Goal: Information Seeking & Learning: Learn about a topic

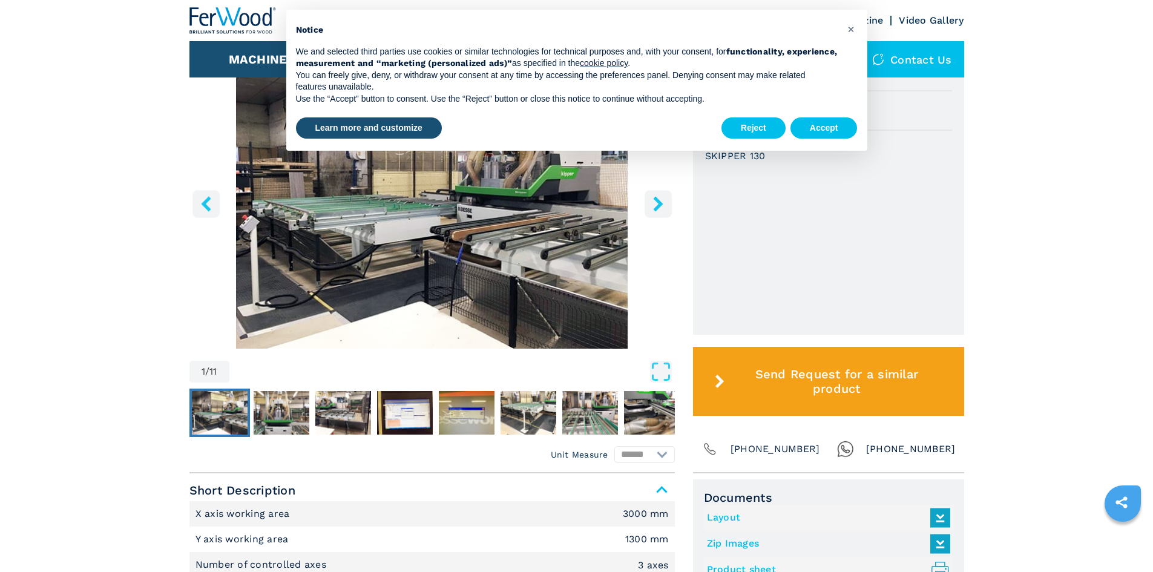
scroll to position [424, 0]
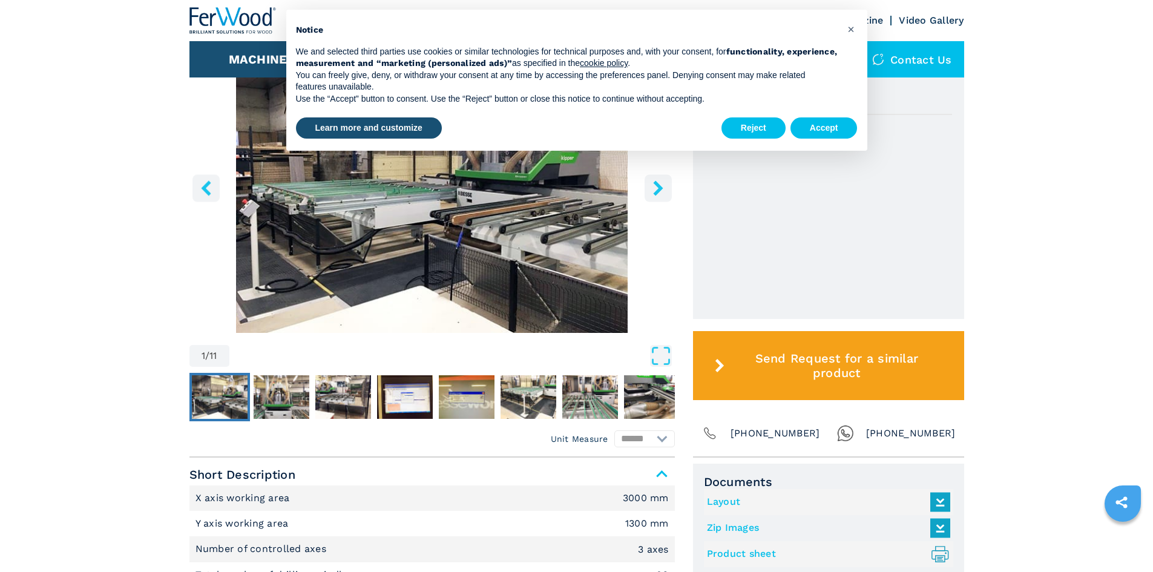
click at [156, 277] on main "HOMEPAGE | machines | cnc work stations | cnc flexible drilling inserting | ski…" at bounding box center [576, 429] width 1153 height 1706
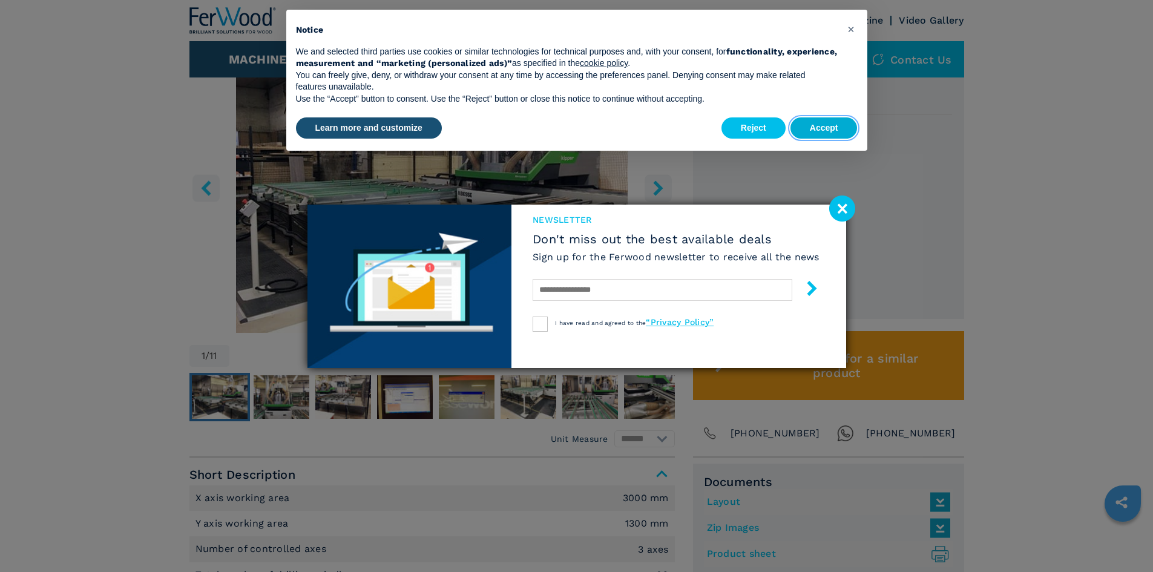
click at [807, 128] on button "Accept" at bounding box center [824, 128] width 67 height 22
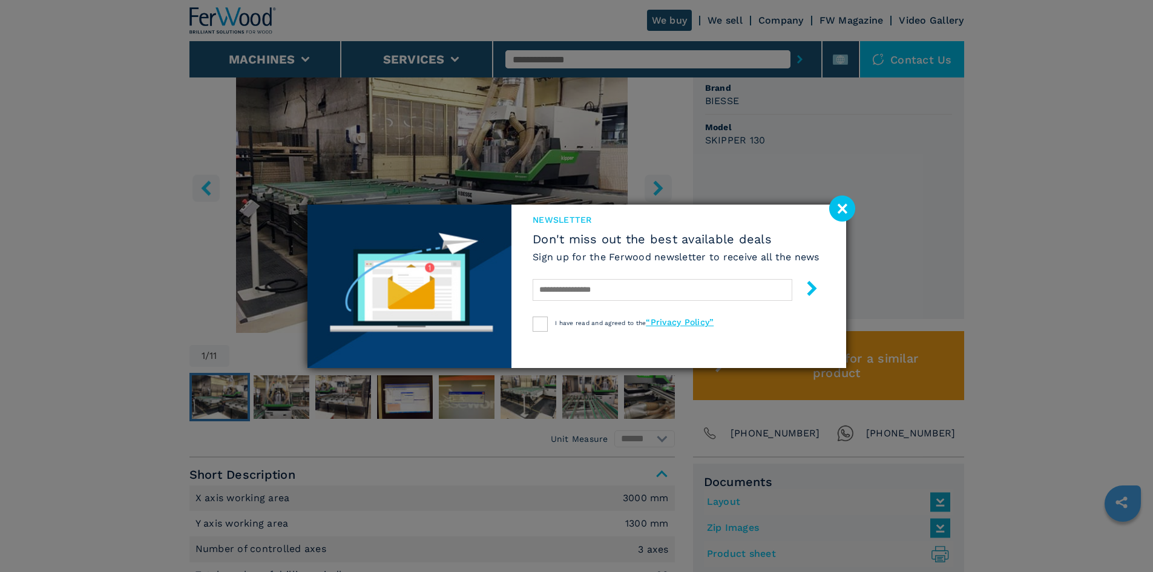
click at [843, 202] on image at bounding box center [843, 209] width 26 height 26
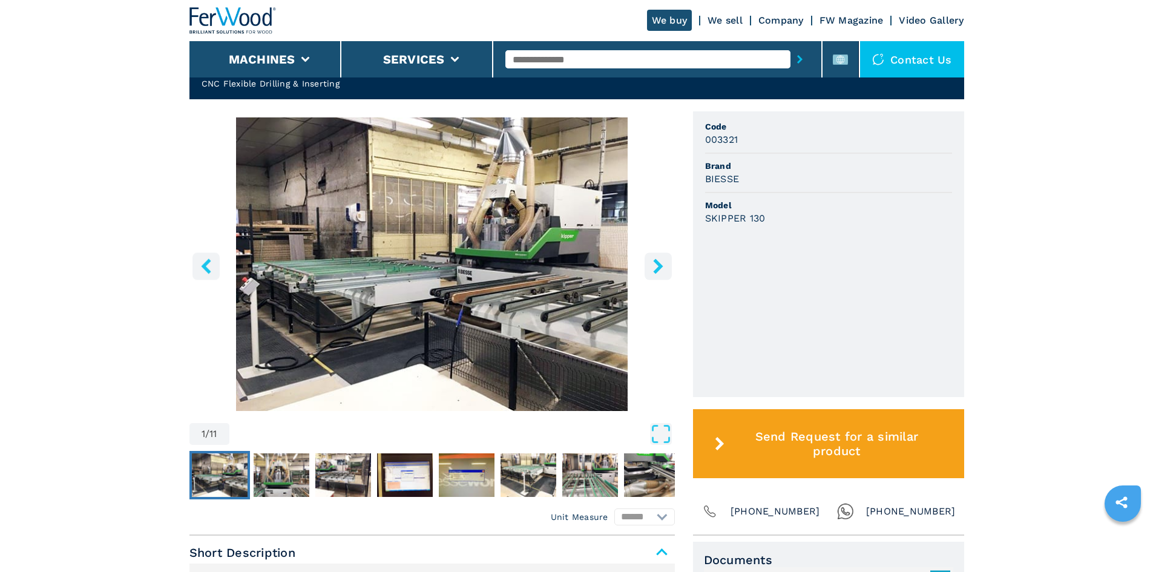
scroll to position [363, 0]
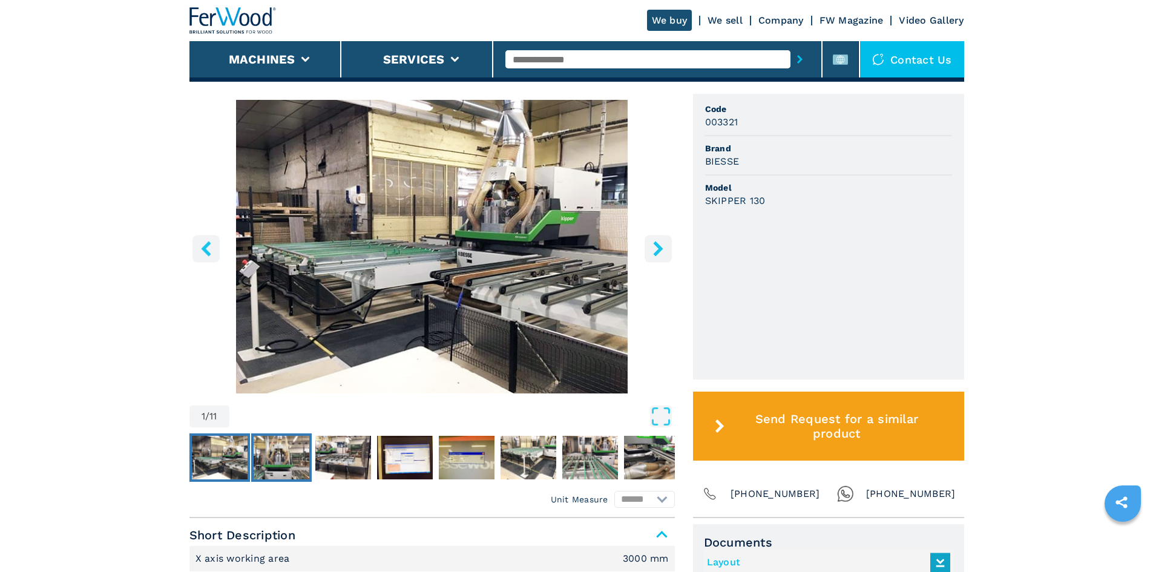
click at [292, 460] on img "Go to Slide 2" at bounding box center [282, 458] width 56 height 44
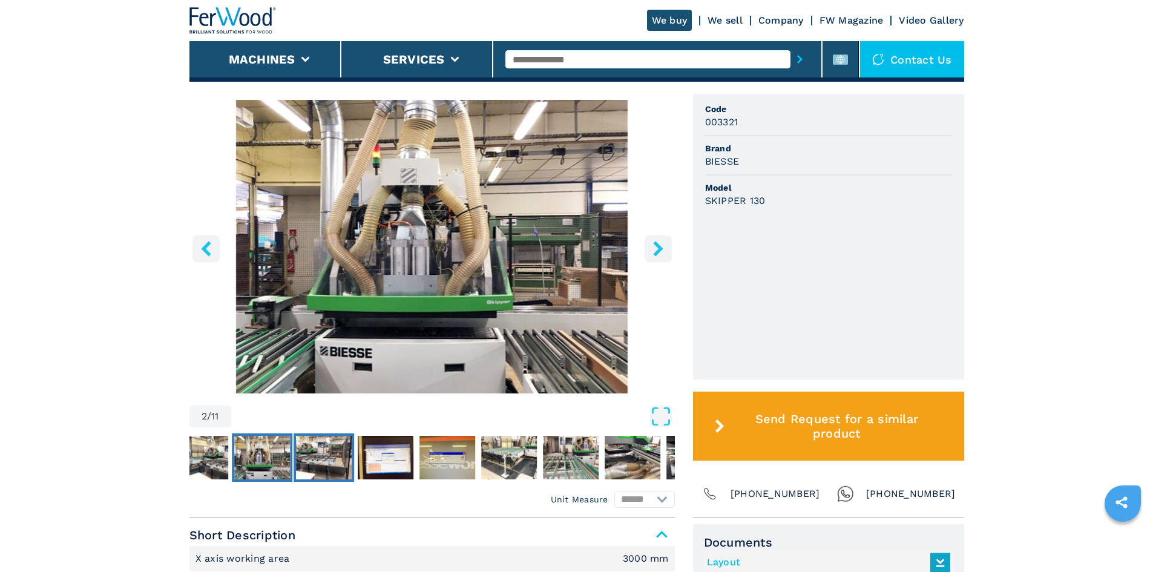
click at [325, 454] on img "Go to Slide 3" at bounding box center [324, 458] width 56 height 44
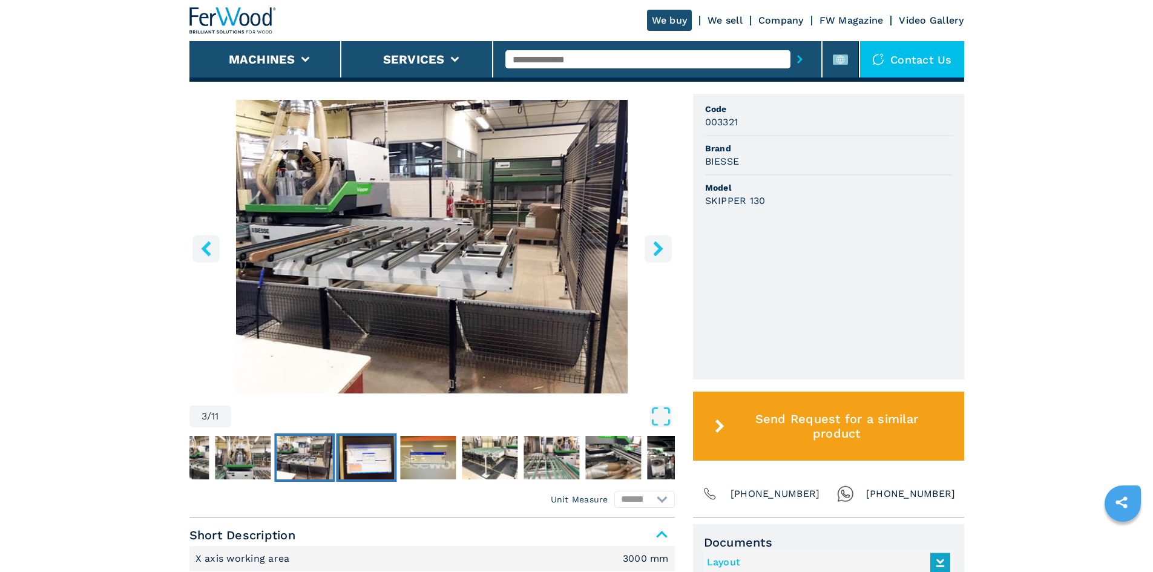
click at [365, 455] on img "Go to Slide 4" at bounding box center [366, 458] width 56 height 44
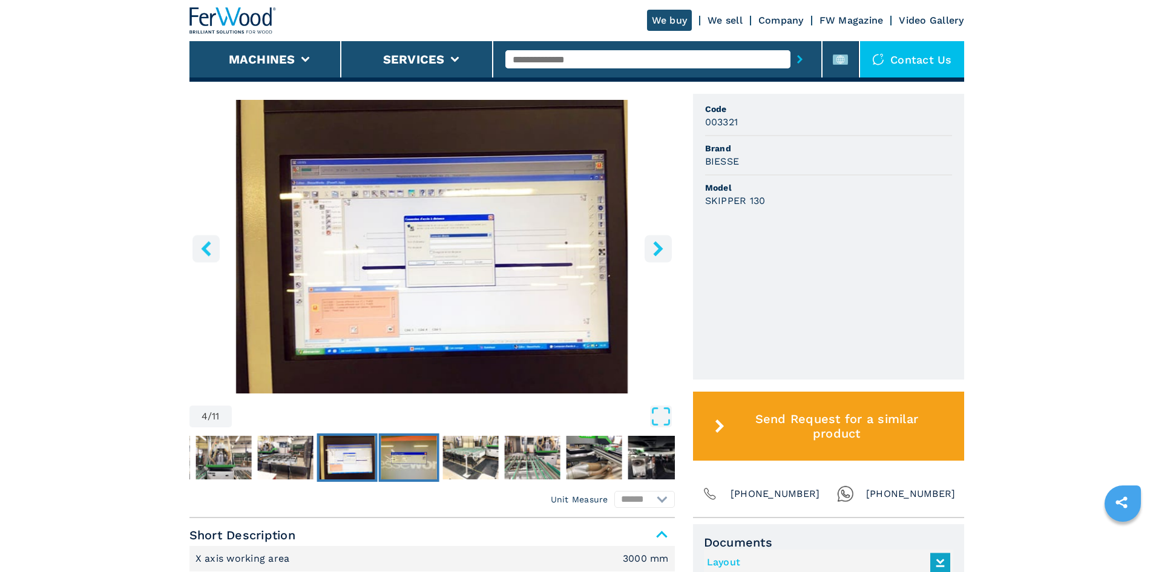
click at [401, 457] on img "Go to Slide 5" at bounding box center [409, 458] width 56 height 44
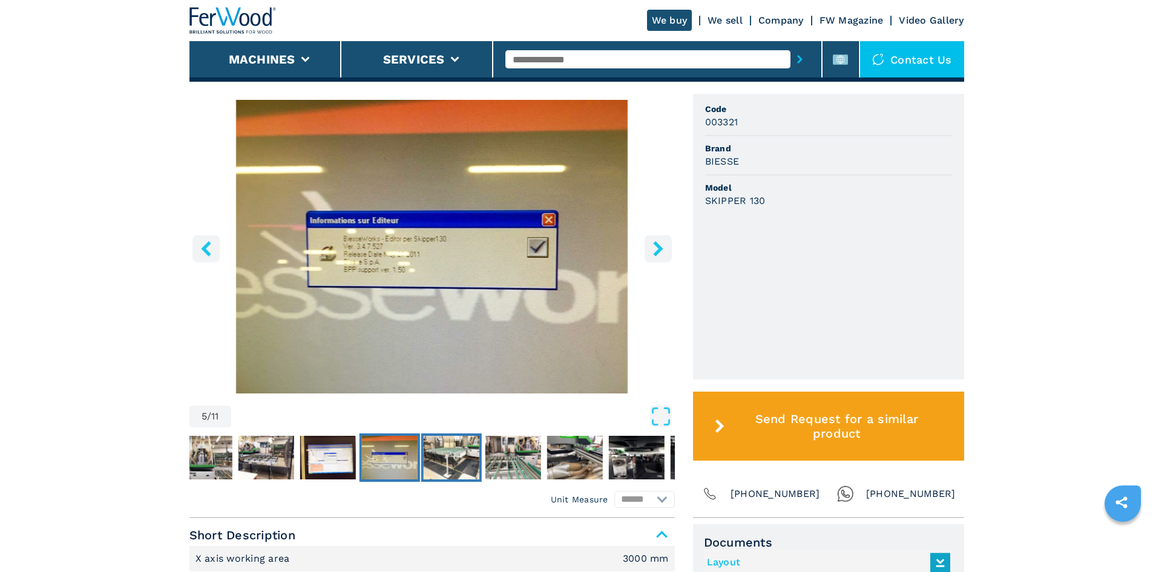
click at [457, 455] on img "Go to Slide 6" at bounding box center [451, 458] width 56 height 44
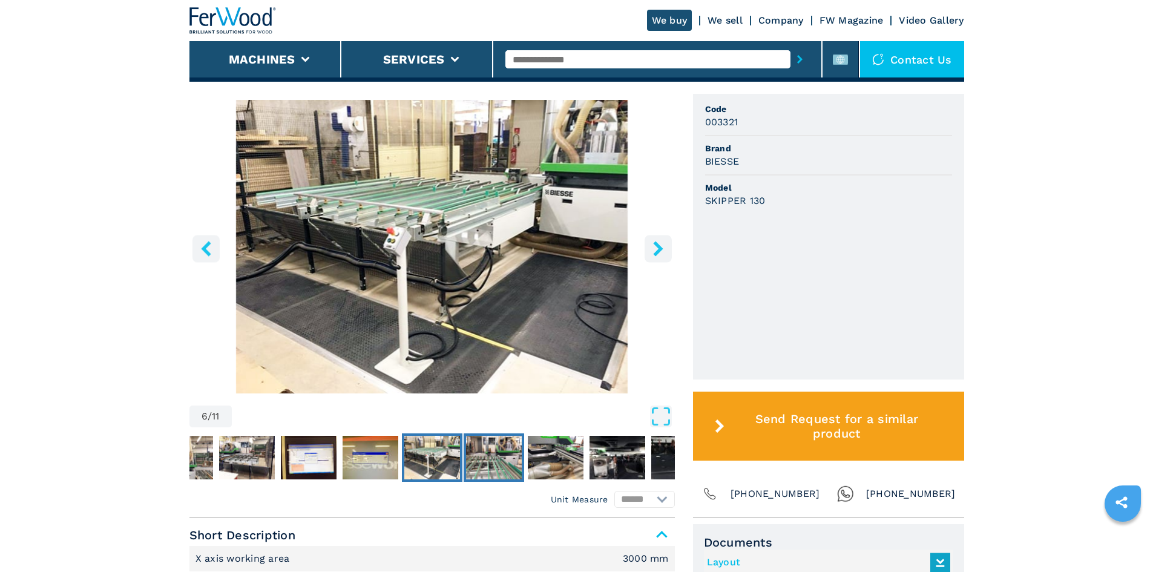
click at [477, 454] on img "Go to Slide 7" at bounding box center [494, 458] width 56 height 44
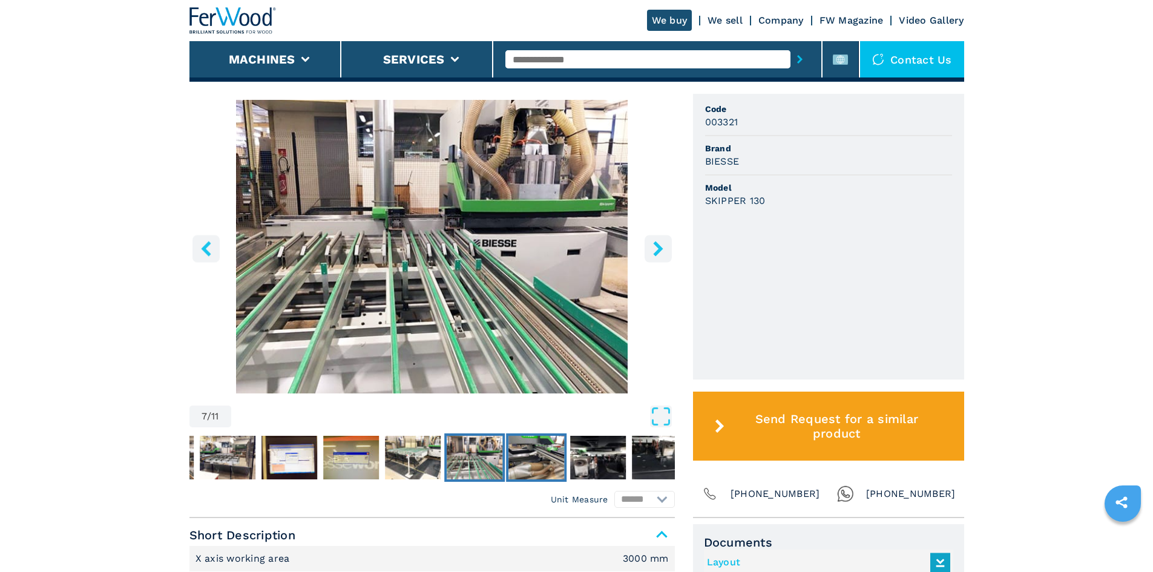
click at [524, 459] on img "Go to Slide 8" at bounding box center [537, 458] width 56 height 44
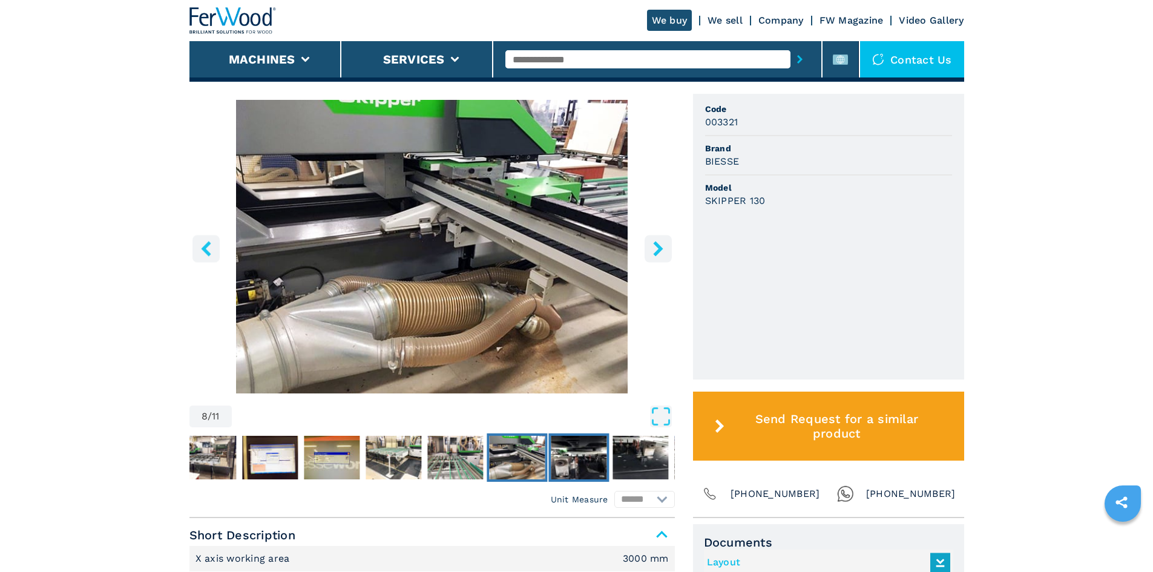
click at [582, 461] on img "Go to Slide 9" at bounding box center [579, 458] width 56 height 44
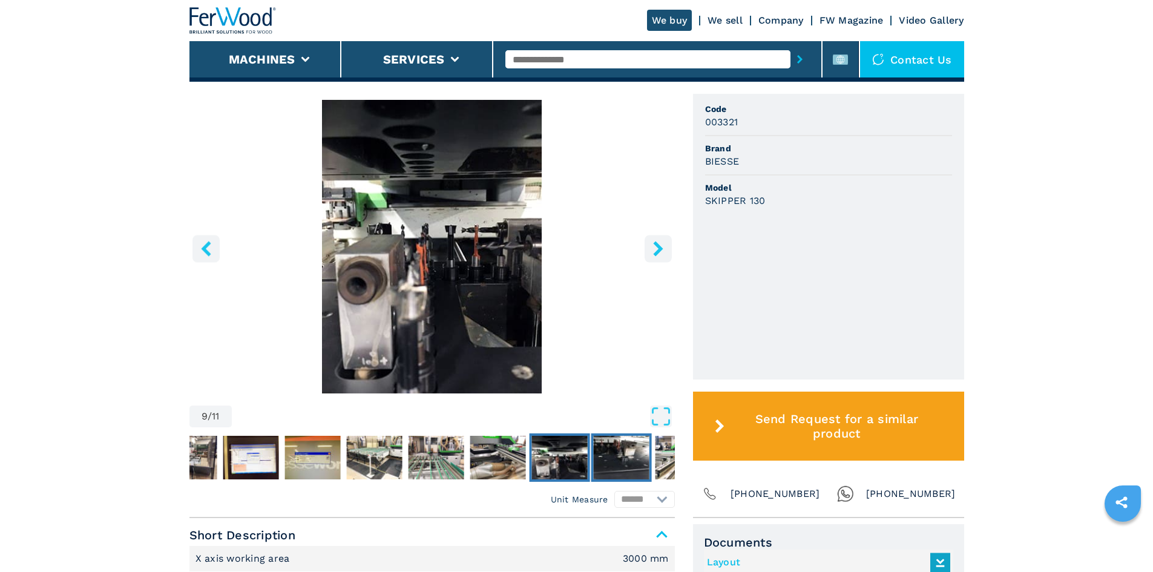
click at [626, 450] on img "Go to Slide 10" at bounding box center [621, 458] width 56 height 44
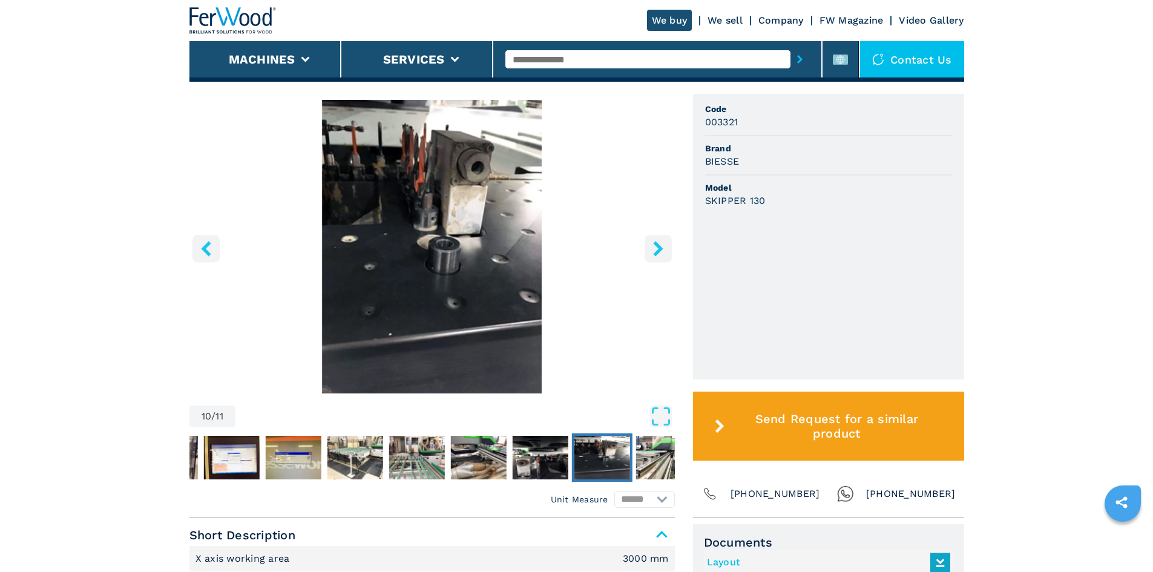
click at [655, 253] on icon "right-button" at bounding box center [658, 248] width 10 height 15
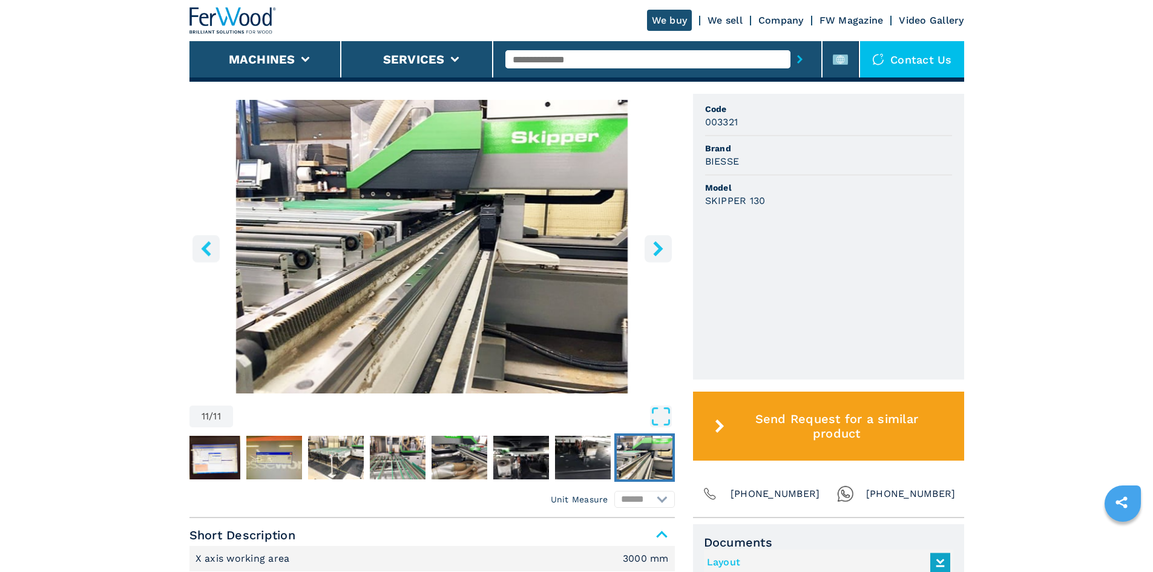
click at [643, 456] on img "Go to Slide 11" at bounding box center [645, 458] width 56 height 44
click at [568, 456] on img "Go to Slide 10" at bounding box center [583, 458] width 56 height 44
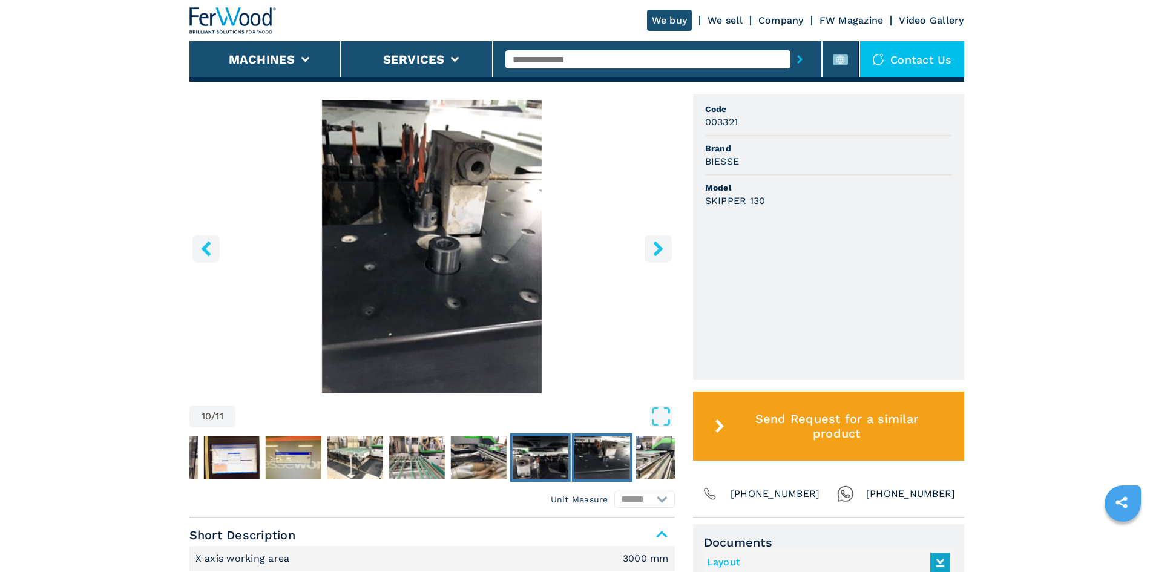
click at [527, 454] on img "Go to Slide 9" at bounding box center [540, 458] width 56 height 44
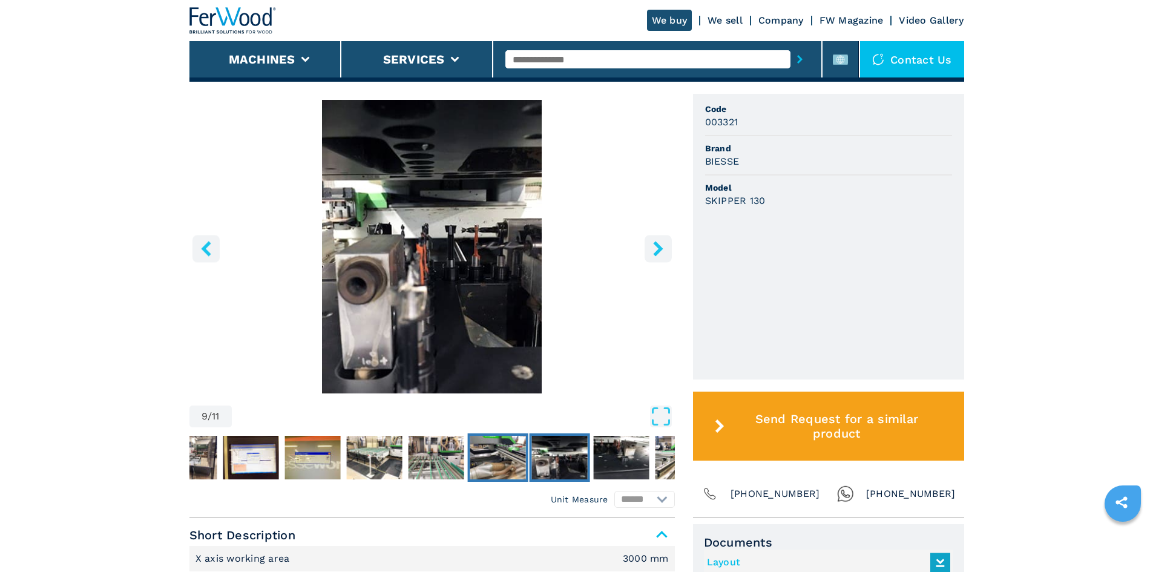
click at [494, 456] on img "Go to Slide 8" at bounding box center [498, 458] width 56 height 44
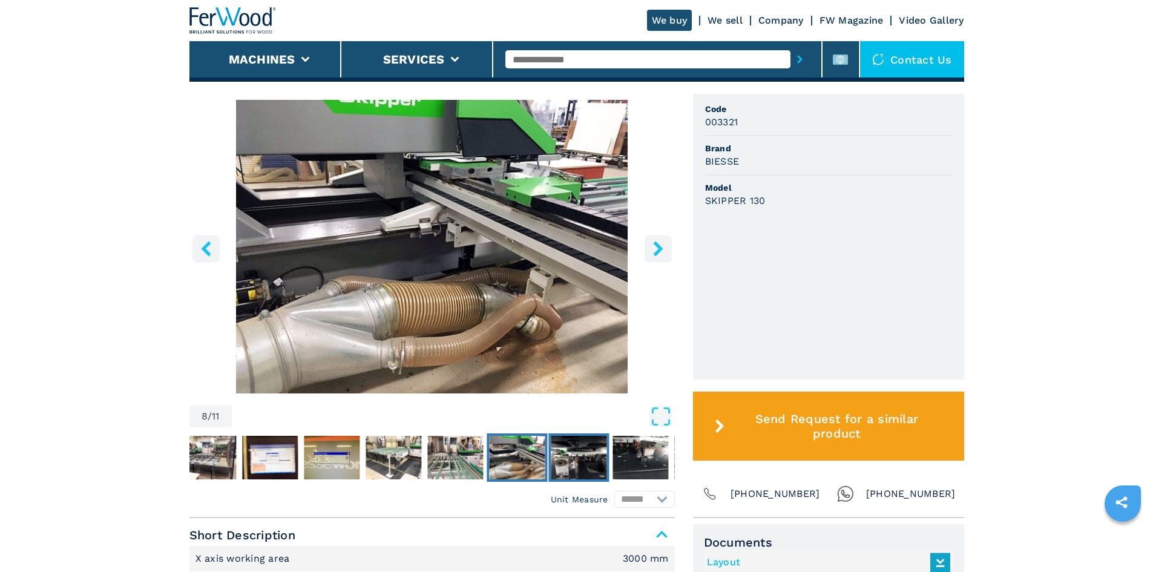
click at [578, 455] on img "Go to Slide 9" at bounding box center [579, 458] width 56 height 44
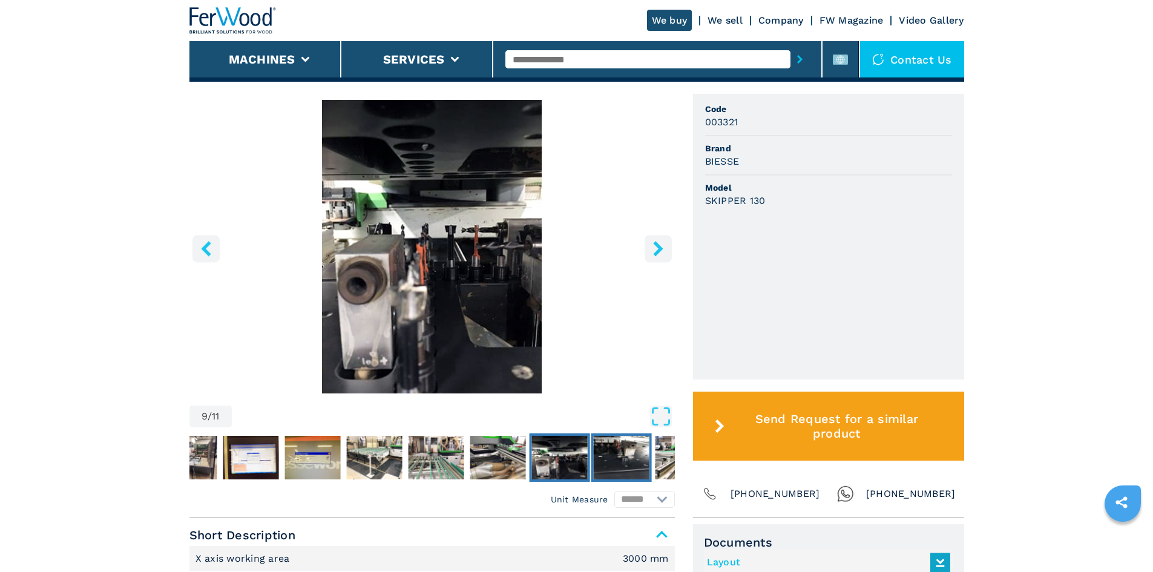
click at [636, 460] on img "Go to Slide 10" at bounding box center [621, 458] width 56 height 44
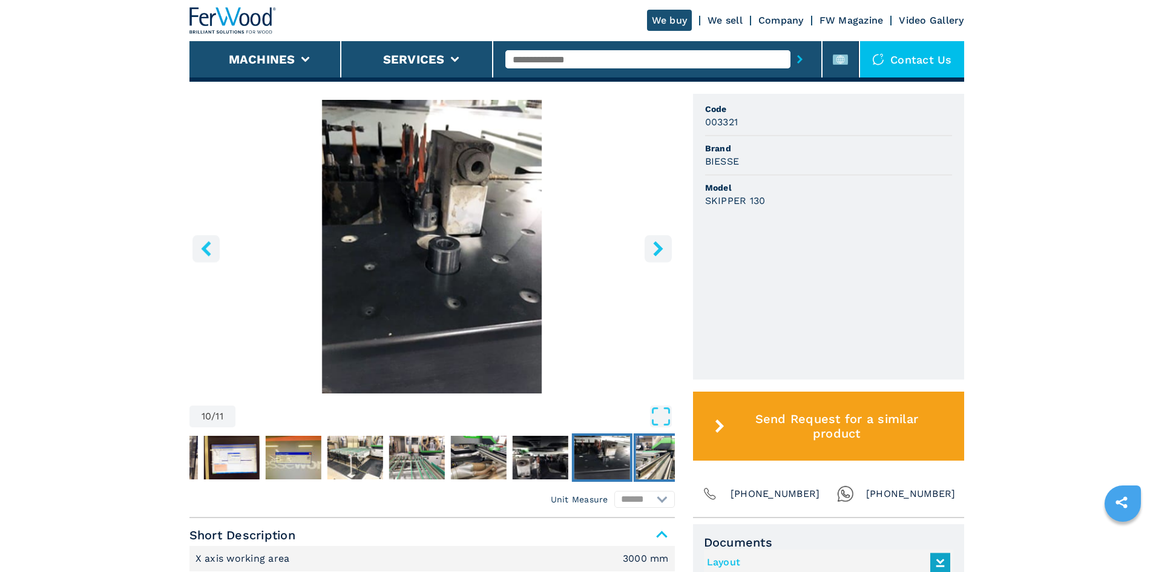
click at [661, 461] on img "Go to Slide 11" at bounding box center [664, 458] width 56 height 44
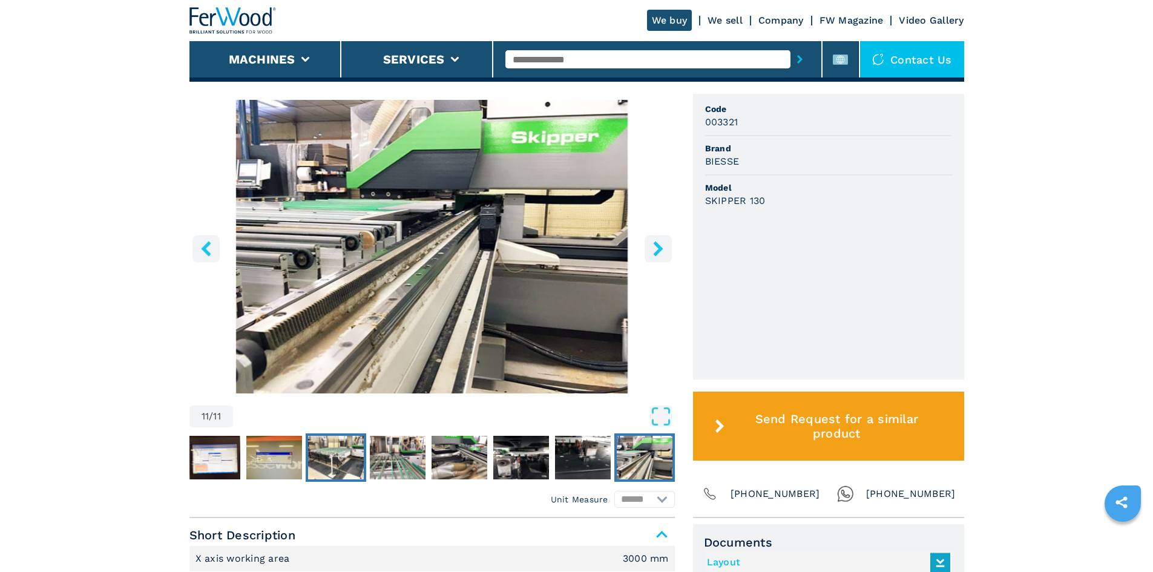
click at [346, 459] on img "Go to Slide 6" at bounding box center [336, 458] width 56 height 44
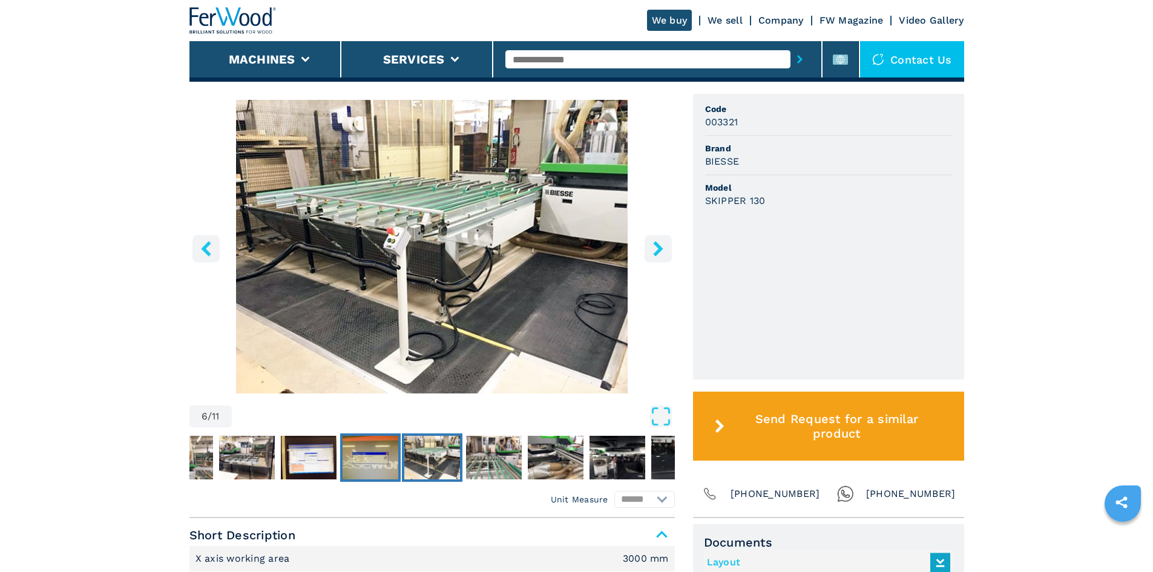
click at [351, 458] on img "Go to Slide 5" at bounding box center [371, 458] width 56 height 44
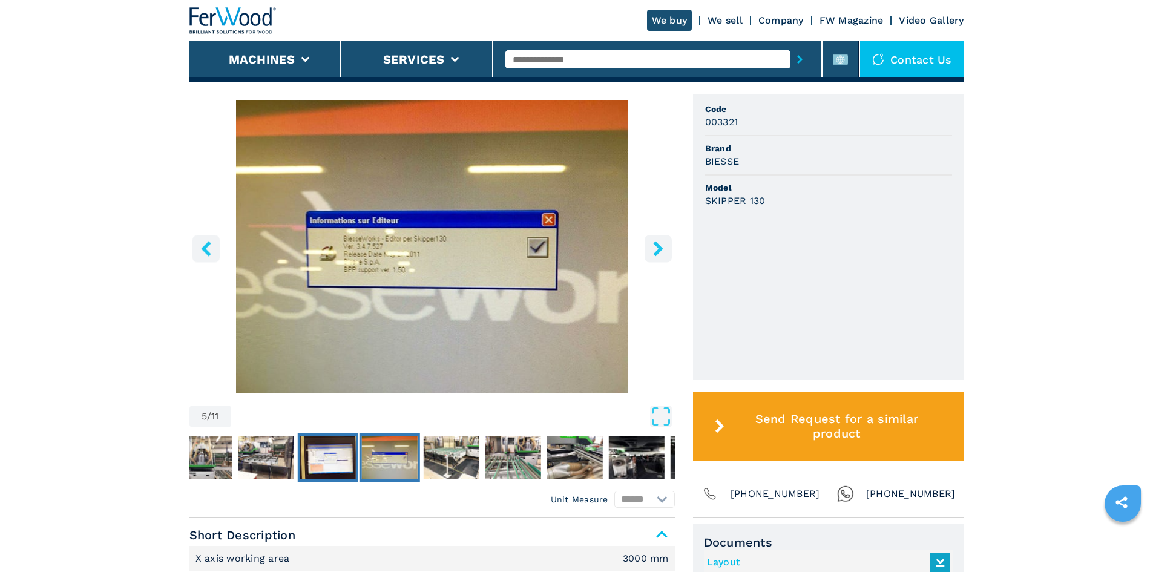
click at [348, 458] on img "Go to Slide 4" at bounding box center [328, 458] width 56 height 44
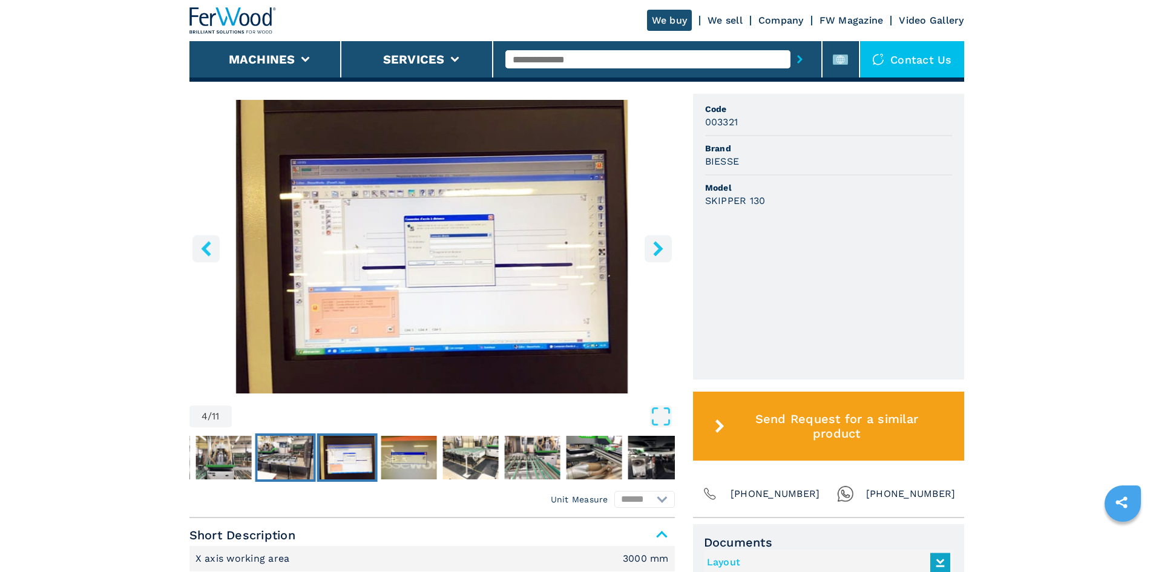
click at [303, 453] on img "Go to Slide 3" at bounding box center [285, 458] width 56 height 44
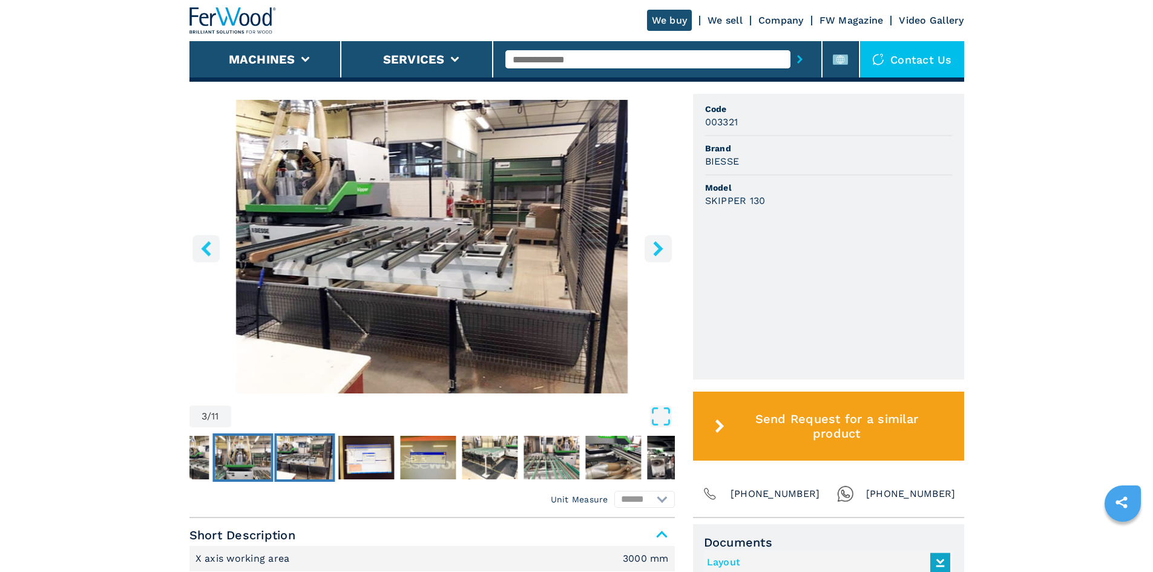
click at [256, 453] on img "Go to Slide 2" at bounding box center [243, 458] width 56 height 44
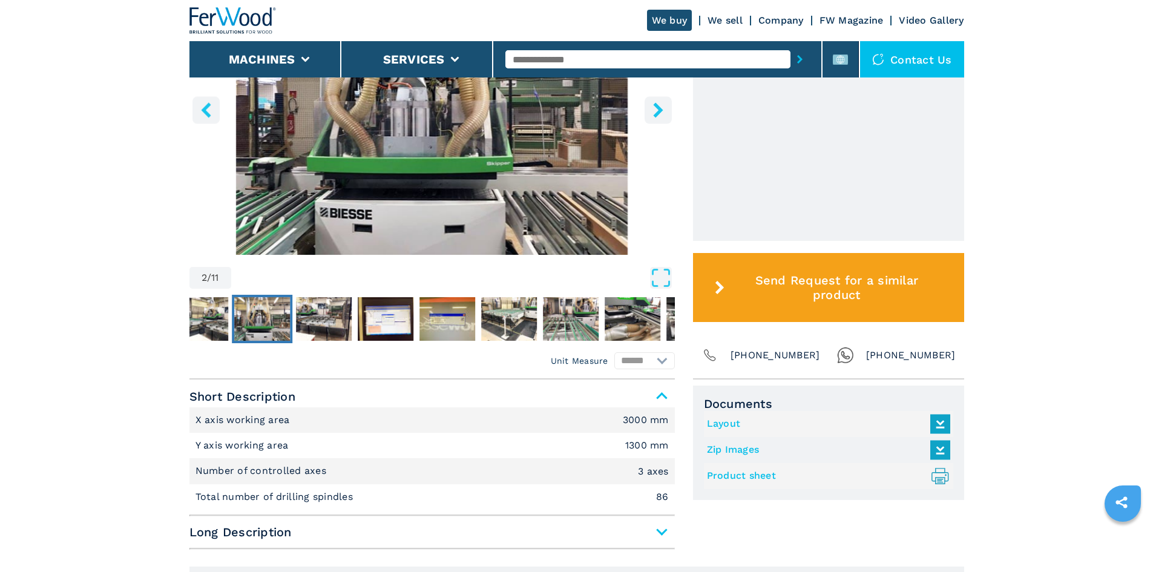
scroll to position [545, 0]
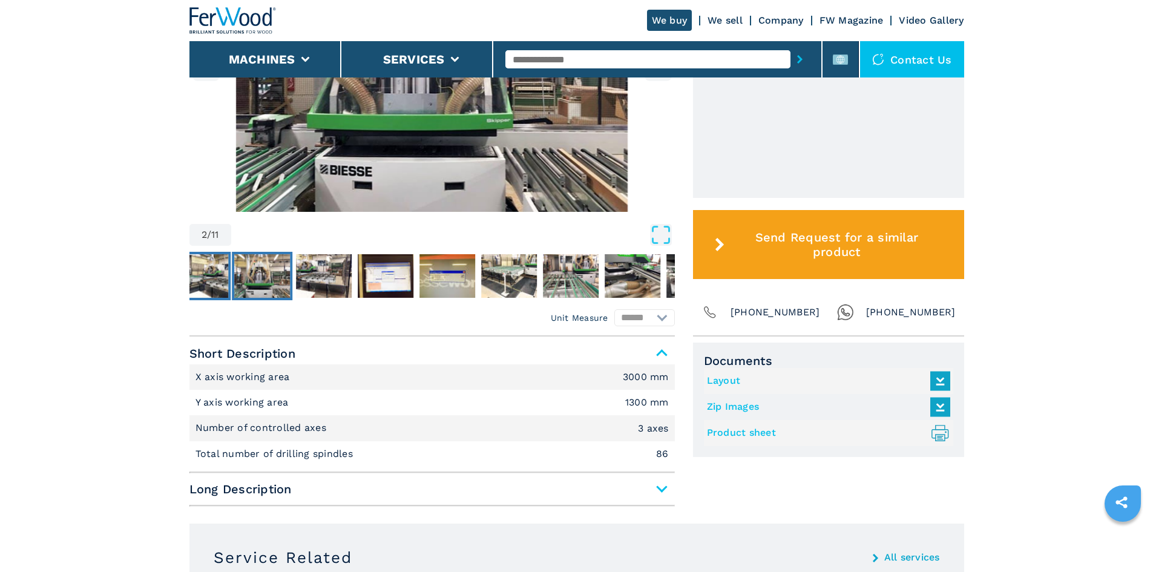
click at [198, 272] on img "Go to Slide 1" at bounding box center [201, 276] width 56 height 44
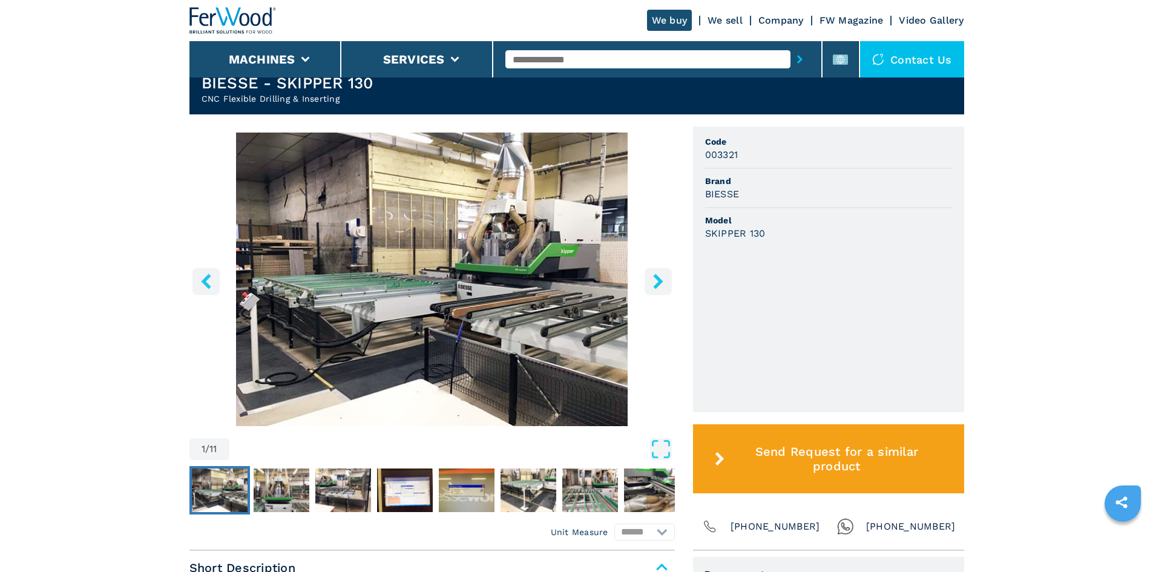
scroll to position [303, 0]
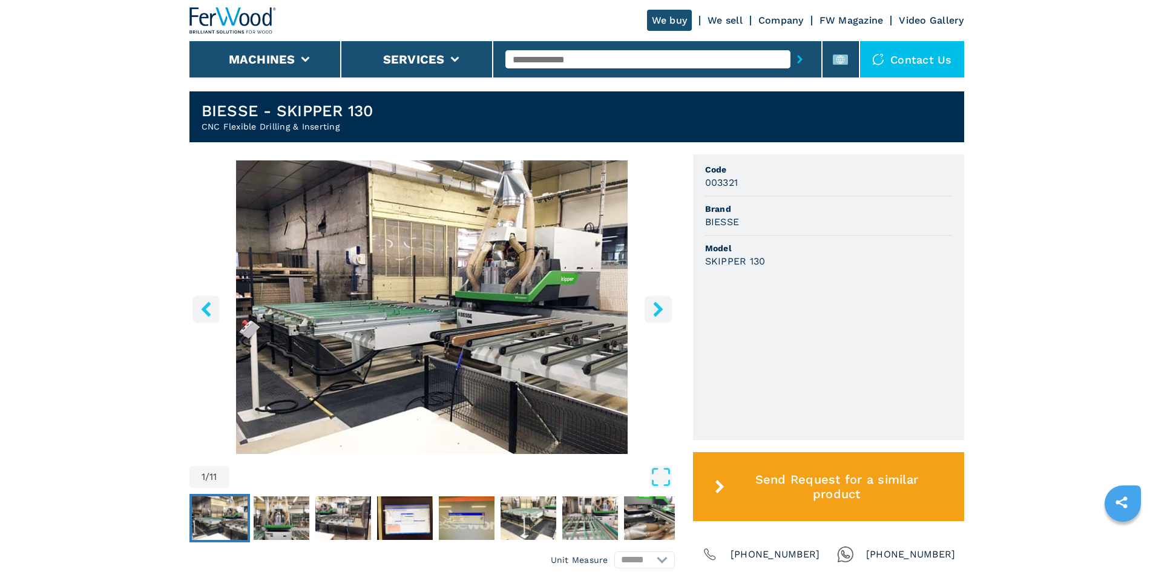
click at [422, 360] on img "Go to Slide 1" at bounding box center [433, 307] width 486 height 294
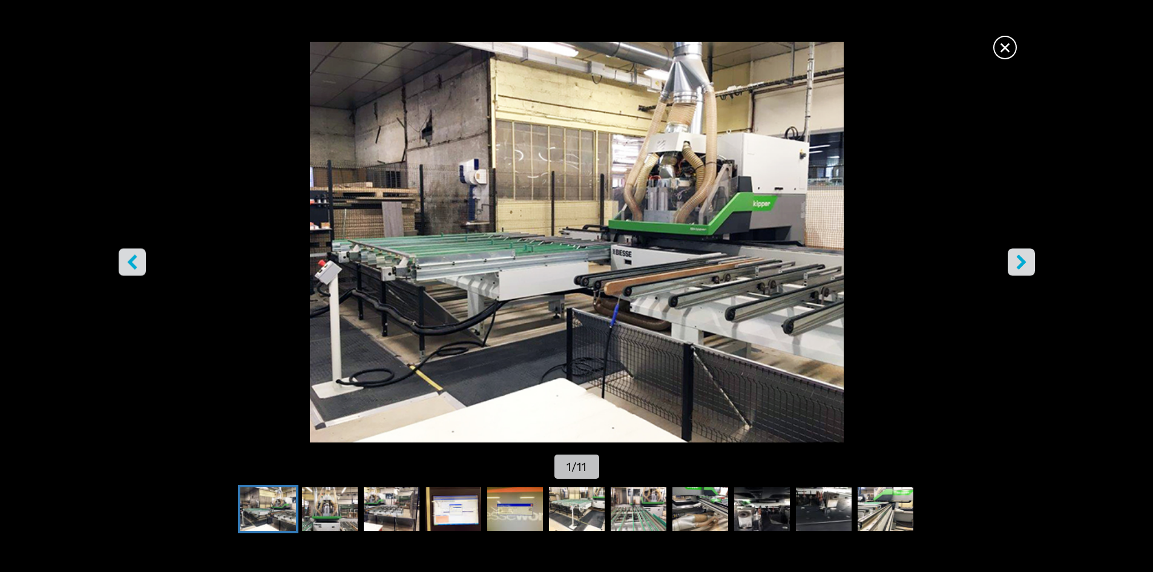
scroll to position [0, 0]
click at [1019, 262] on icon "right-button" at bounding box center [1021, 261] width 15 height 15
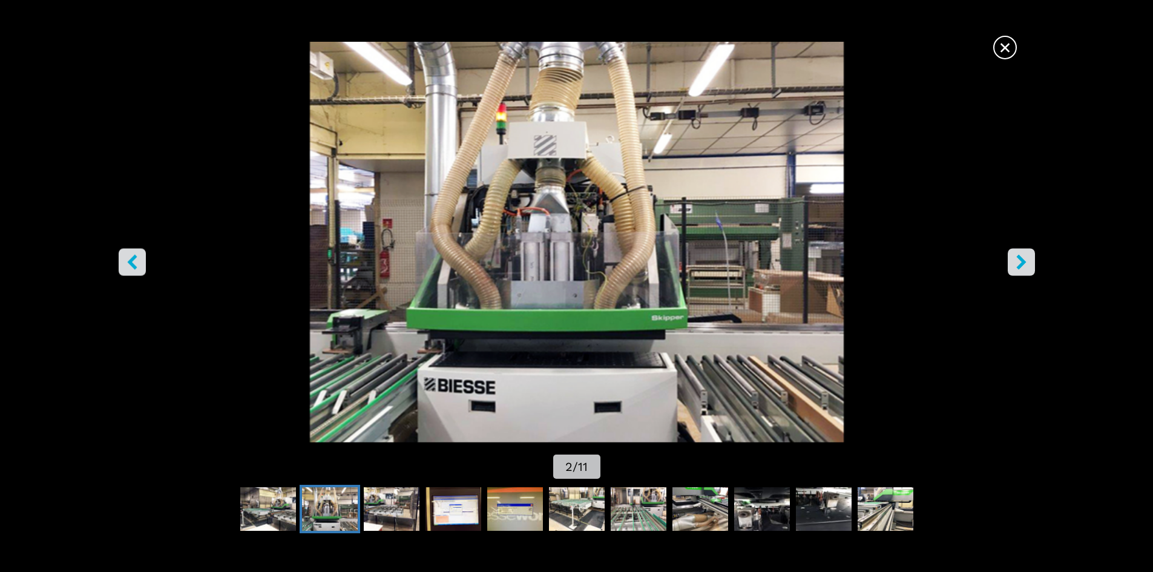
click at [1019, 262] on icon "right-button" at bounding box center [1021, 261] width 15 height 15
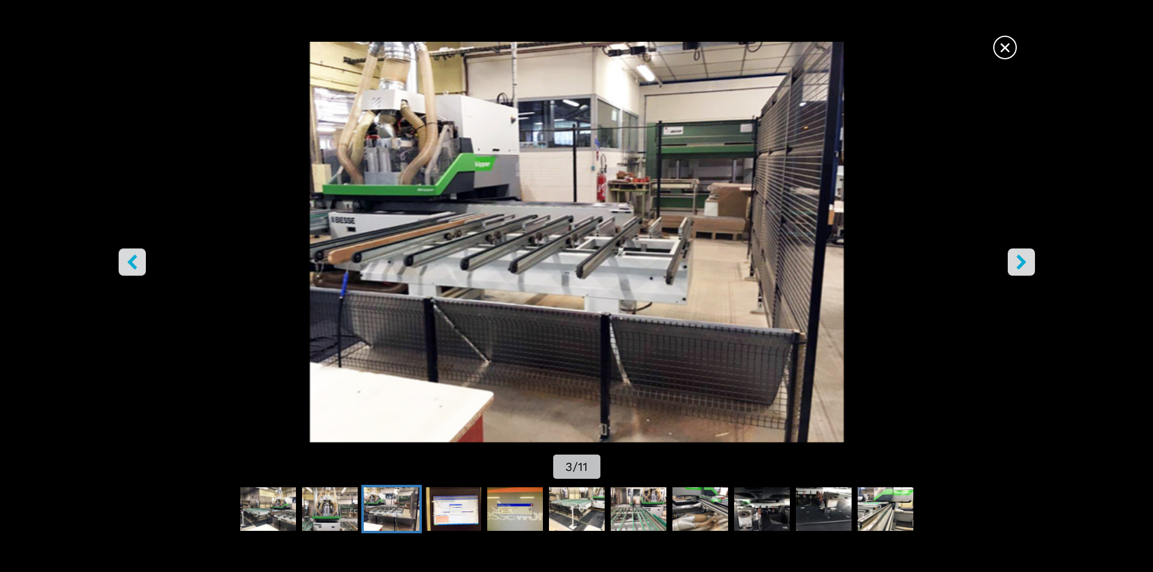
click at [1019, 262] on icon "right-button" at bounding box center [1021, 261] width 15 height 15
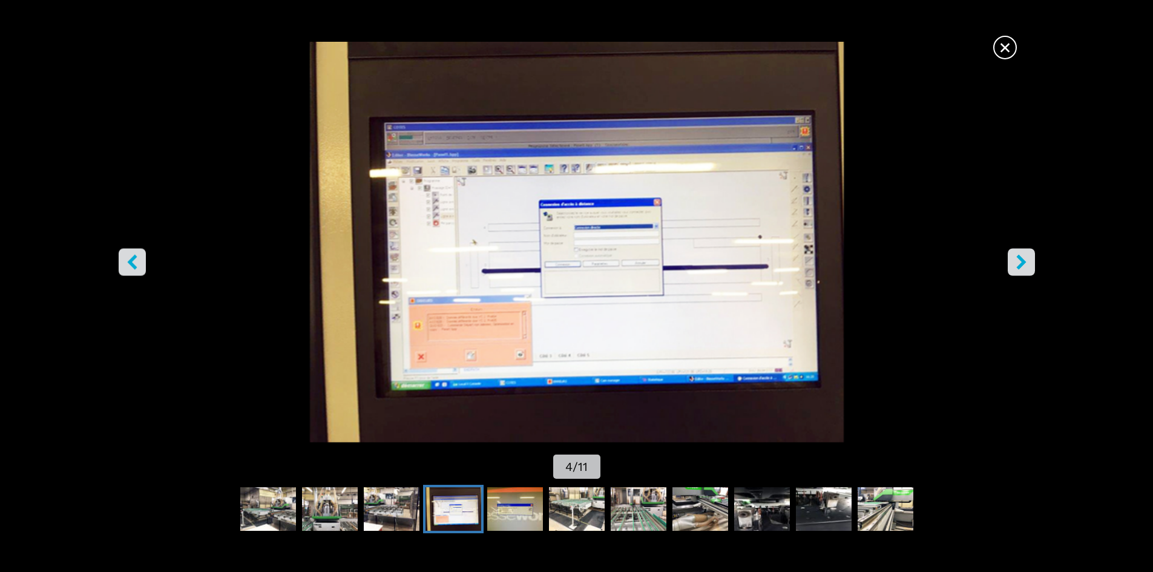
click at [1017, 262] on icon "right-button" at bounding box center [1021, 261] width 15 height 15
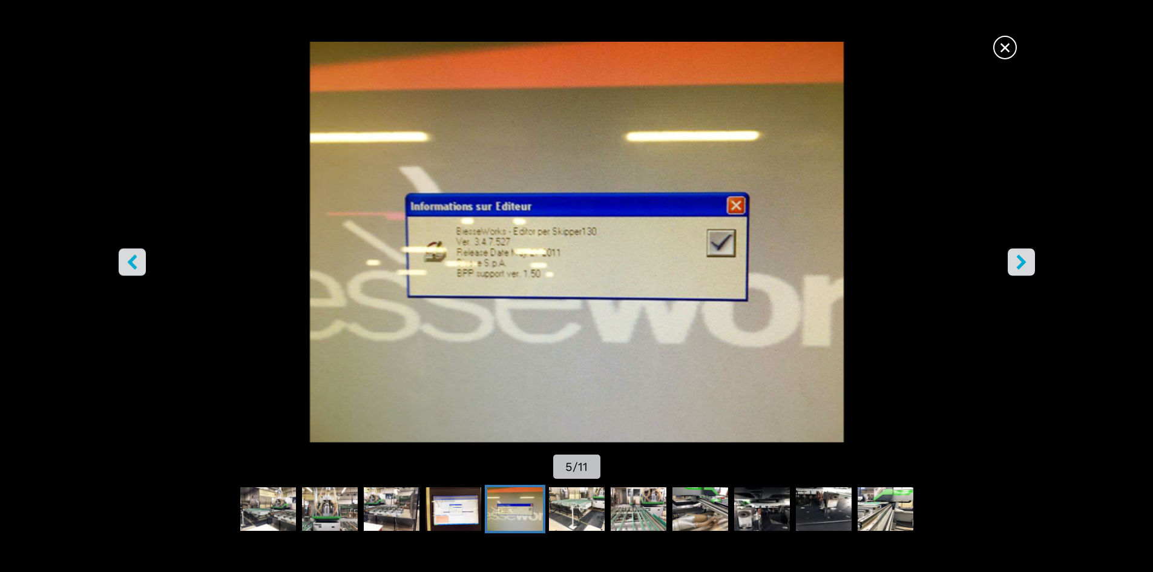
click at [1015, 263] on icon "right-button" at bounding box center [1021, 261] width 15 height 15
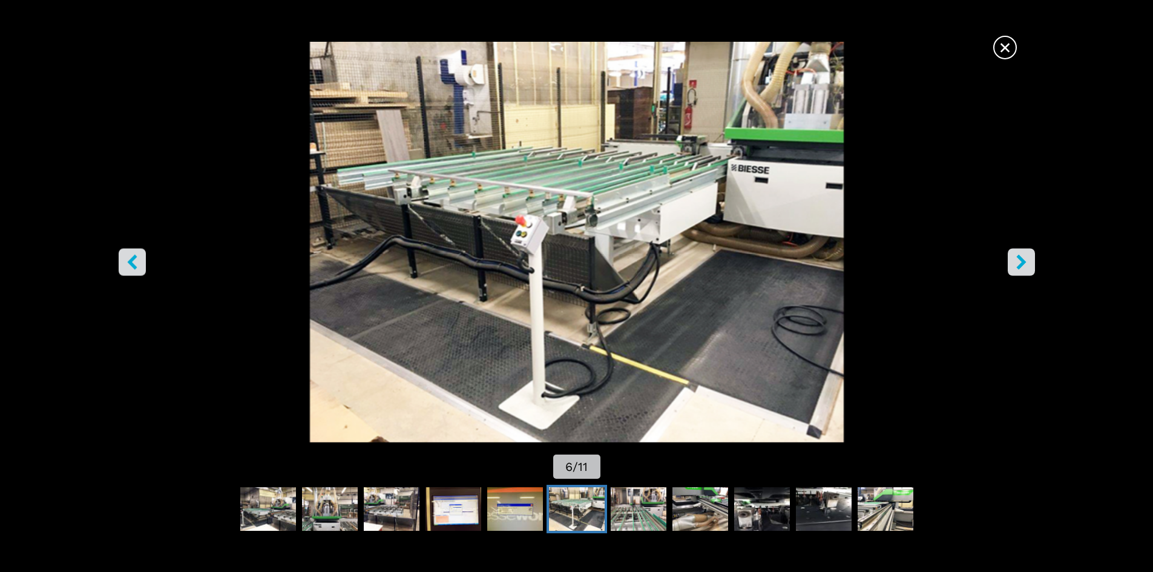
click at [1015, 263] on icon "right-button" at bounding box center [1021, 261] width 15 height 15
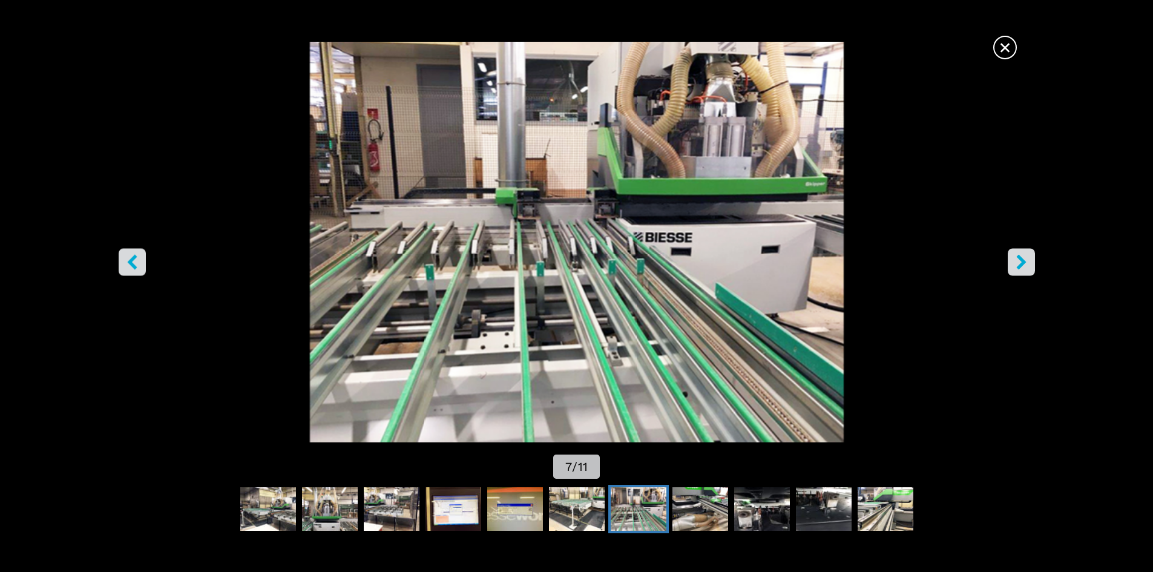
click at [1015, 263] on icon "right-button" at bounding box center [1021, 261] width 15 height 15
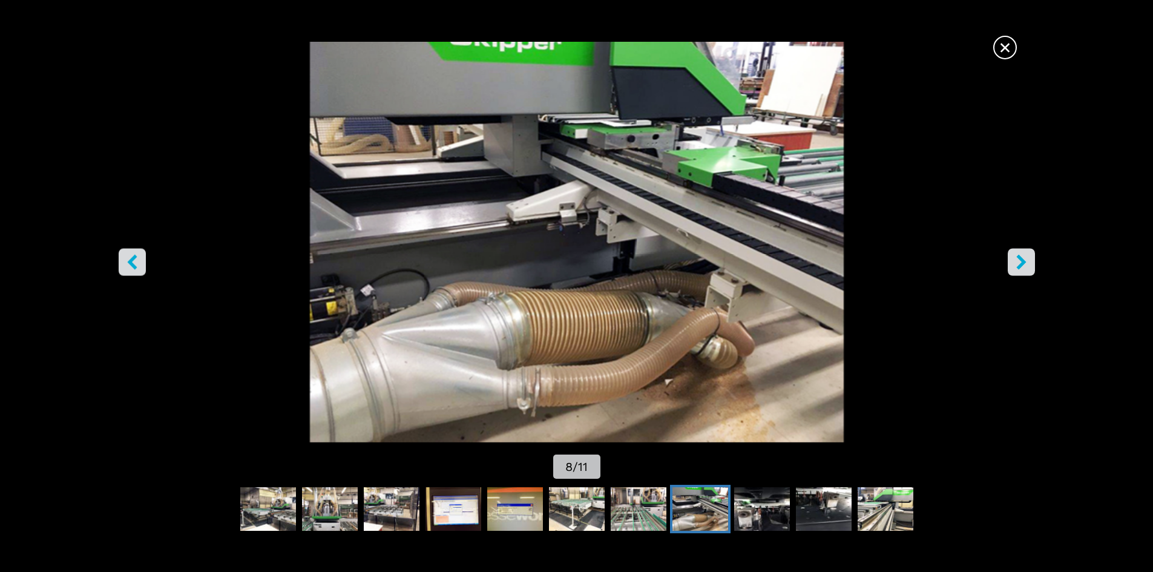
click at [1015, 264] on icon "right-button" at bounding box center [1021, 261] width 15 height 15
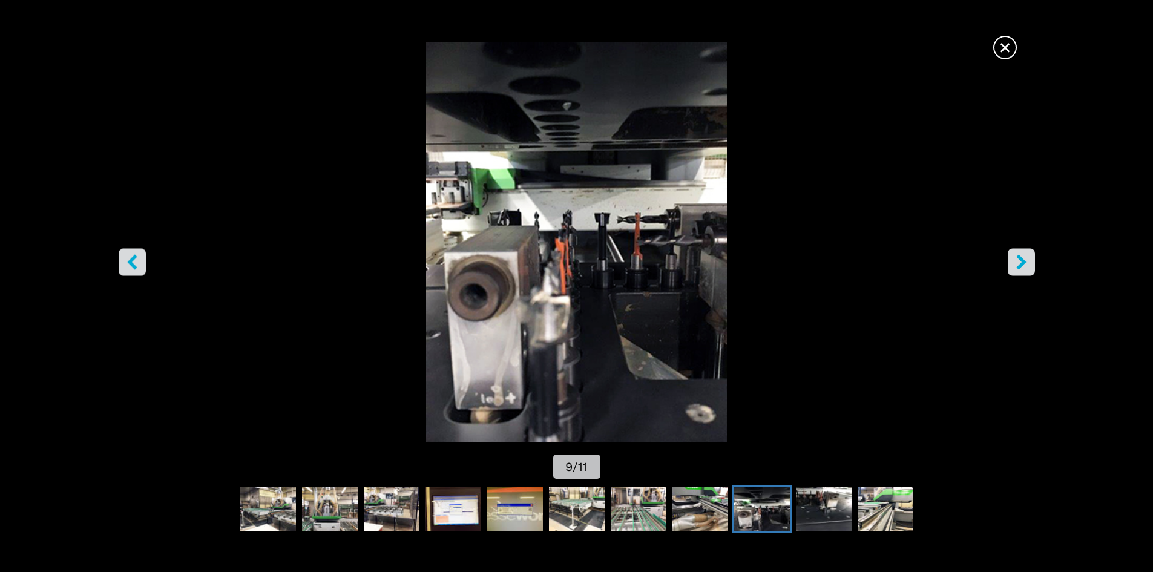
click at [1015, 264] on icon "right-button" at bounding box center [1021, 261] width 15 height 15
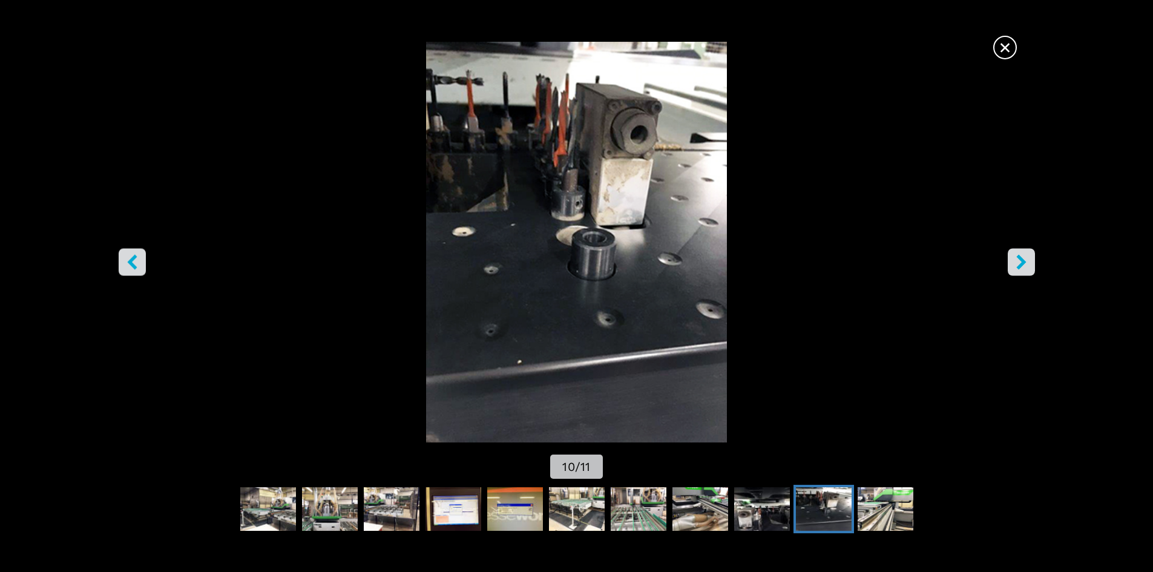
click at [1015, 264] on icon "right-button" at bounding box center [1021, 261] width 15 height 15
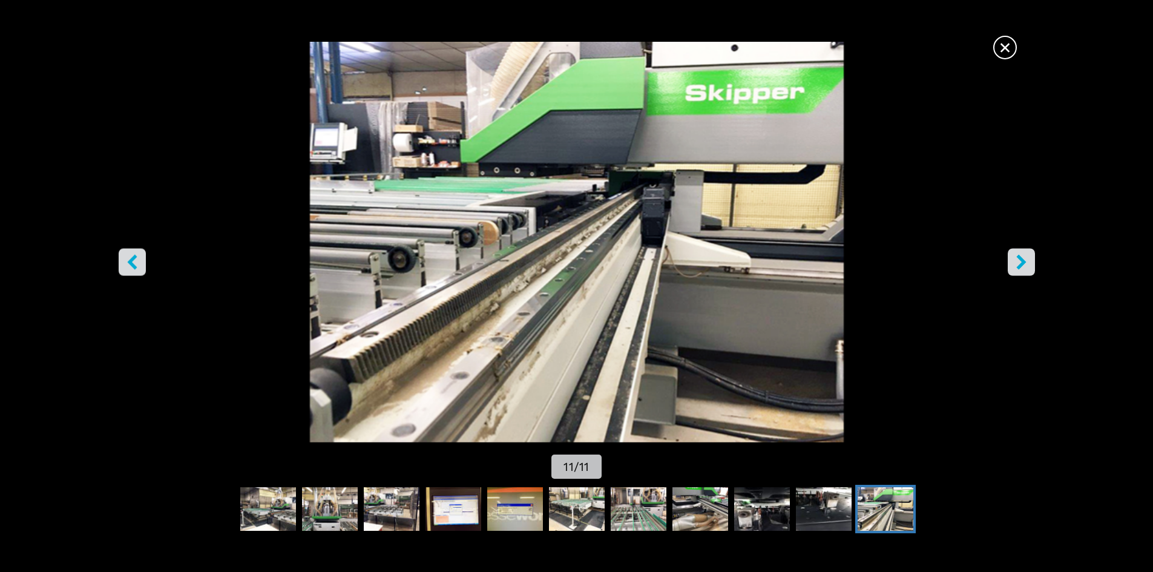
click at [1015, 264] on icon "right-button" at bounding box center [1021, 261] width 15 height 15
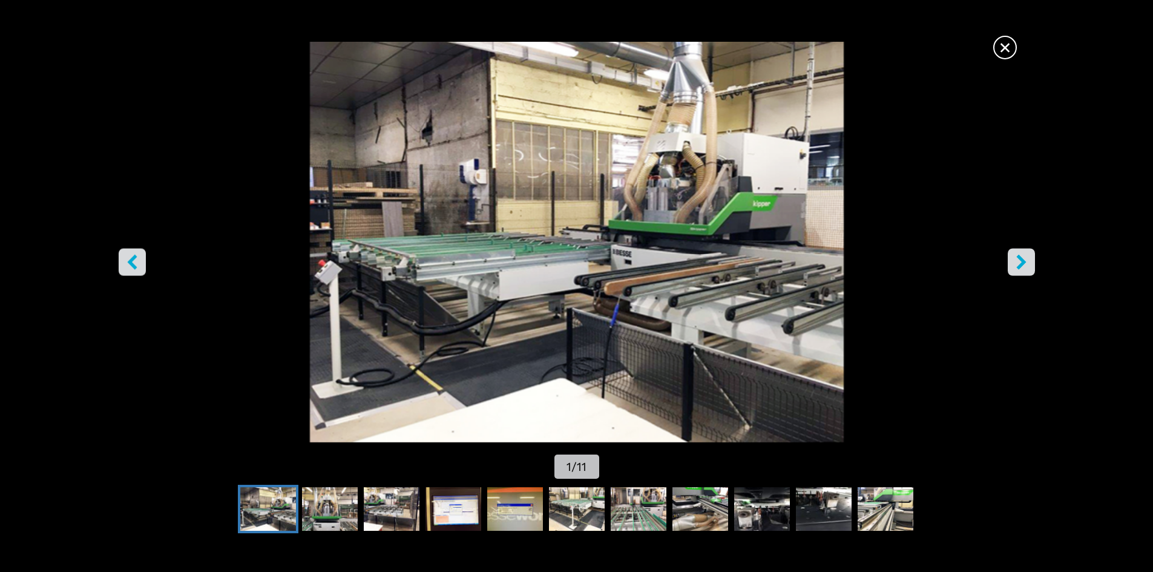
click at [1015, 264] on icon "right-button" at bounding box center [1021, 261] width 15 height 15
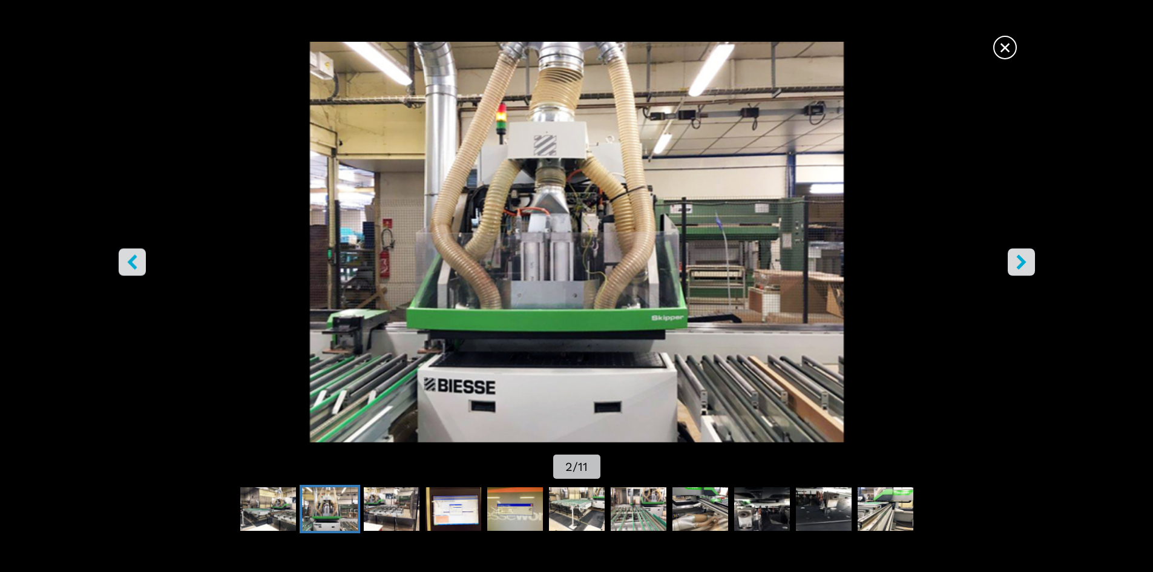
click at [997, 46] on span "×" at bounding box center [1005, 45] width 21 height 21
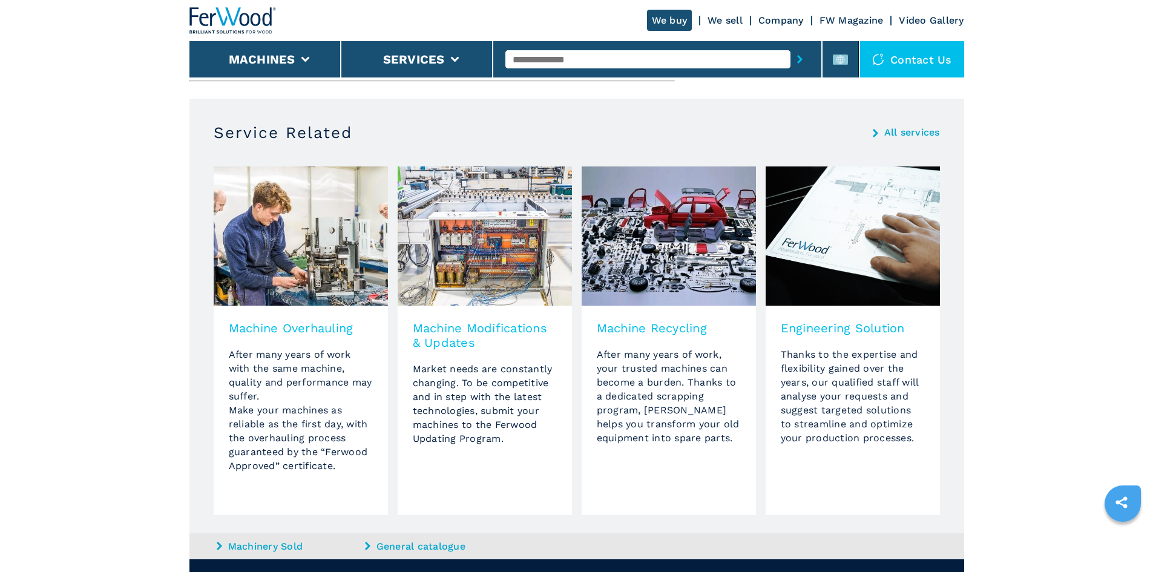
scroll to position [969, 0]
